Goal: Task Accomplishment & Management: Manage account settings

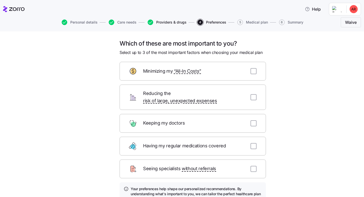
click at [174, 22] on span "Providers & drugs" at bounding box center [171, 22] width 30 height 4
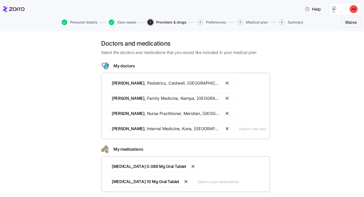
click at [215, 183] on input "text" at bounding box center [232, 182] width 69 height 6
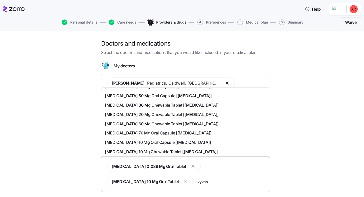
scroll to position [29, 0]
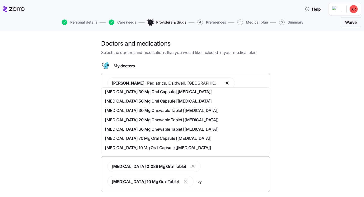
type input "v"
paste input "Yes, a generic version of [MEDICAL_DATA] is available under its chemical name, …"
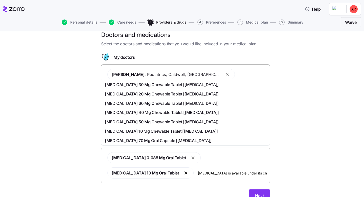
scroll to position [0, 0]
drag, startPoint x: 218, startPoint y: 173, endPoint x: 200, endPoint y: 174, distance: 17.7
click at [200, 174] on div "[MEDICAL_DATA] 0.088 Mg Oral Tablet [MEDICAL_DATA] 10 Mg Oral Tablet Yes, a gen…" at bounding box center [186, 165] width 162 height 32
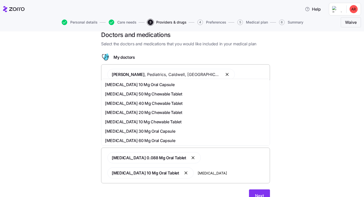
drag, startPoint x: 254, startPoint y: 174, endPoint x: 204, endPoint y: 174, distance: 49.9
click at [204, 174] on div "[MEDICAL_DATA] 0.088 Mg Oral Tablet [MEDICAL_DATA] 10 Mg Oral Tablet [MEDICAL_D…" at bounding box center [186, 165] width 162 height 32
type input "[MEDICAL_DATA]"
click at [182, 102] on span "[MEDICAL_DATA] 40 Mg Chewable Tablet" at bounding box center [143, 103] width 77 height 6
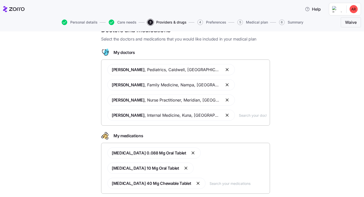
scroll to position [47, 0]
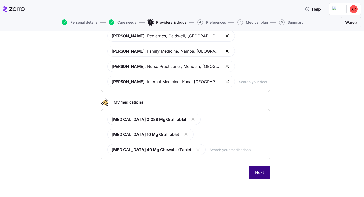
click at [260, 172] on span "Next" at bounding box center [259, 172] width 9 height 6
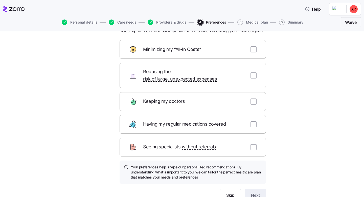
scroll to position [44, 0]
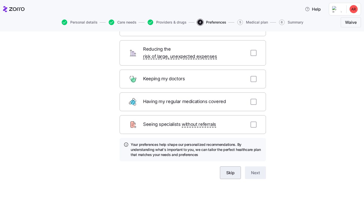
click at [233, 170] on span "Skip" at bounding box center [230, 173] width 8 height 6
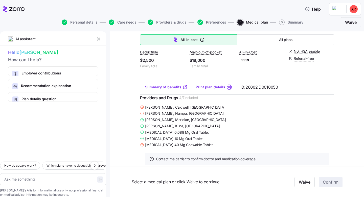
scroll to position [796, 0]
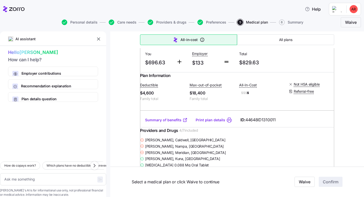
type textarea "x"
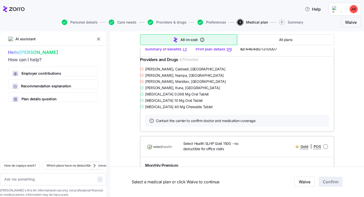
scroll to position [1322, 0]
